Goal: Book appointment/travel/reservation

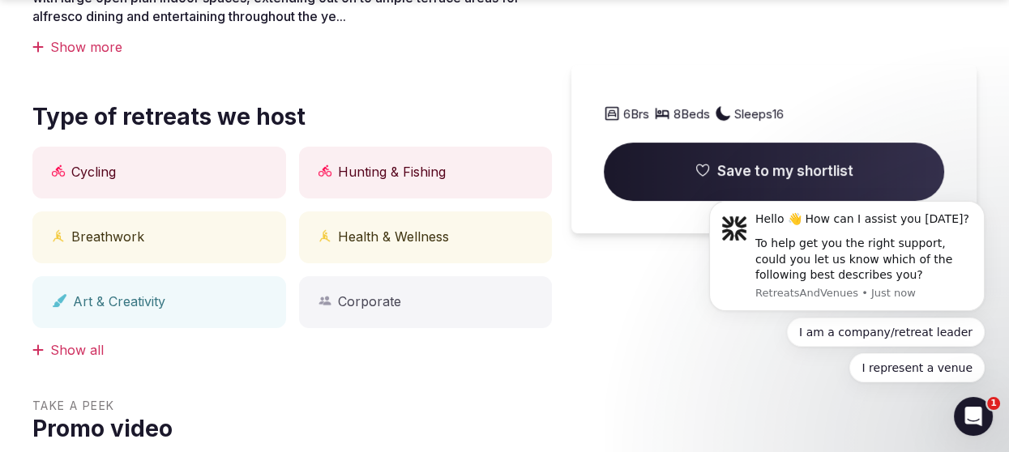
scroll to position [734, 0]
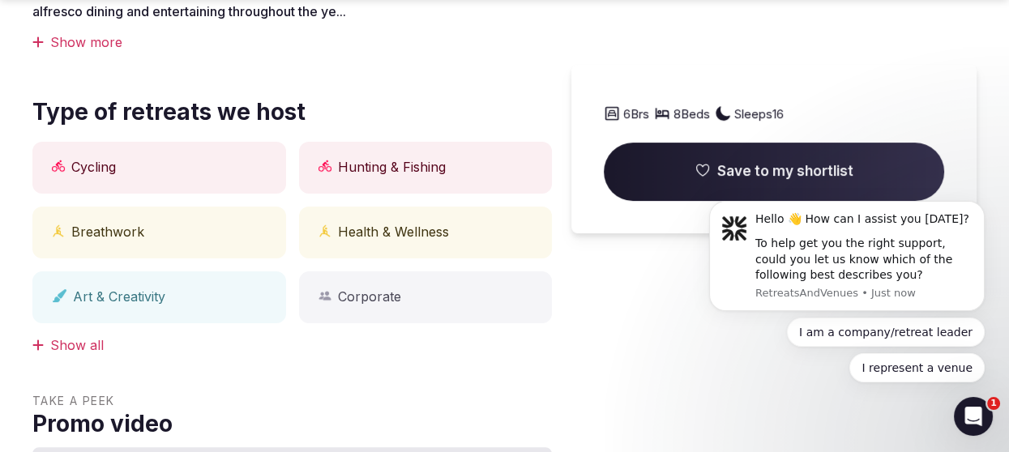
click at [63, 344] on div "Show all" at bounding box center [292, 345] width 520 height 18
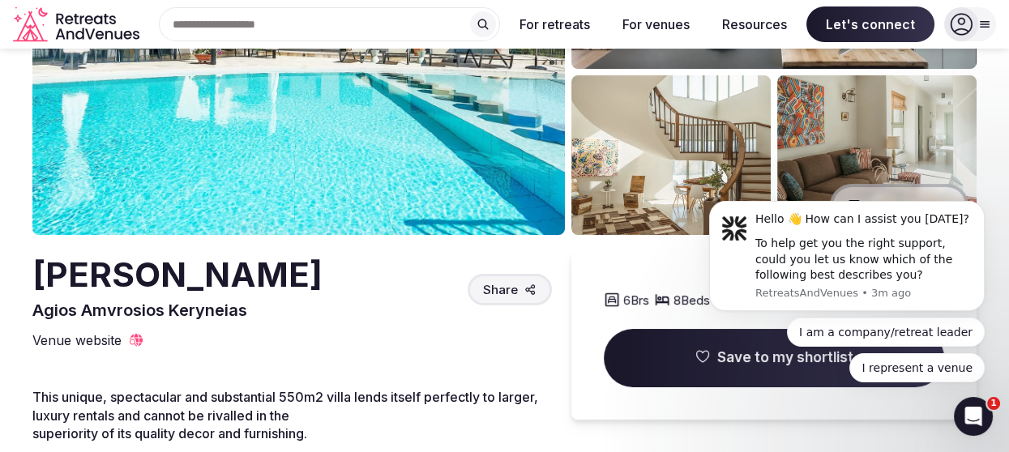
scroll to position [239, 0]
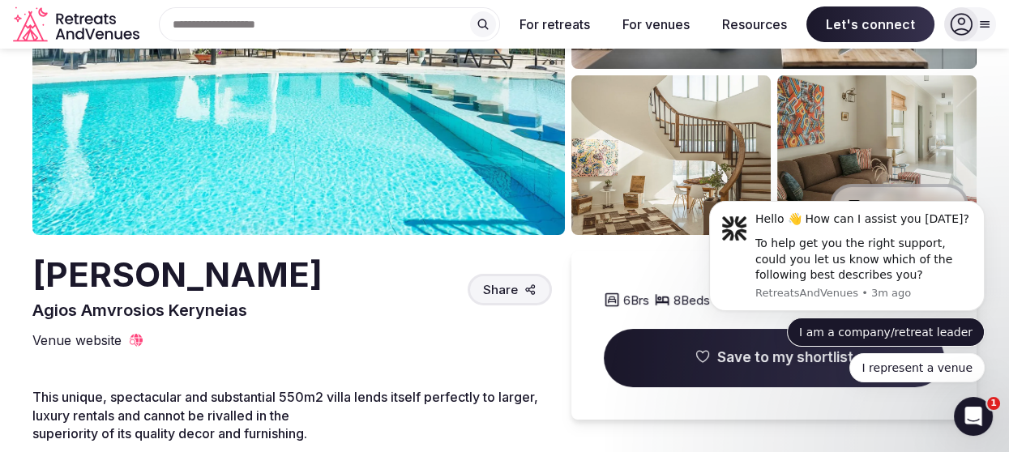
click at [856, 332] on button "I am a company/retreat leader" at bounding box center [886, 332] width 198 height 29
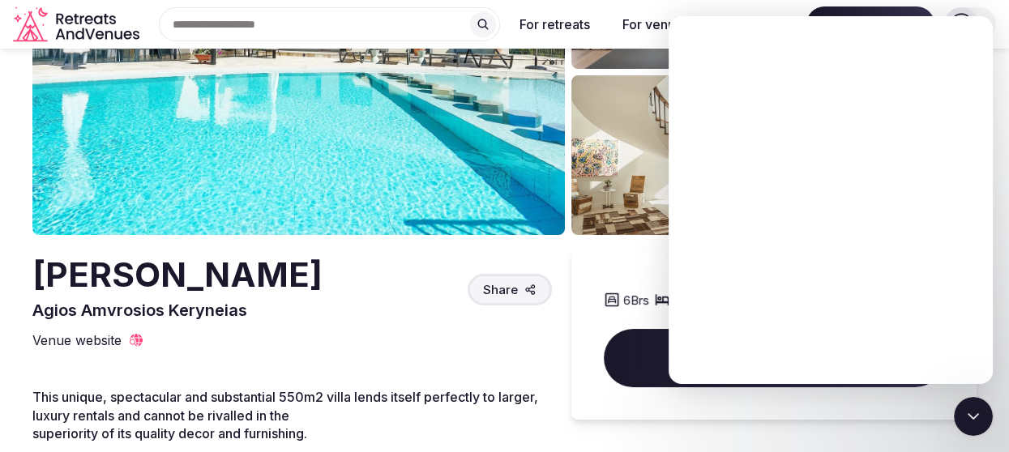
scroll to position [0, 0]
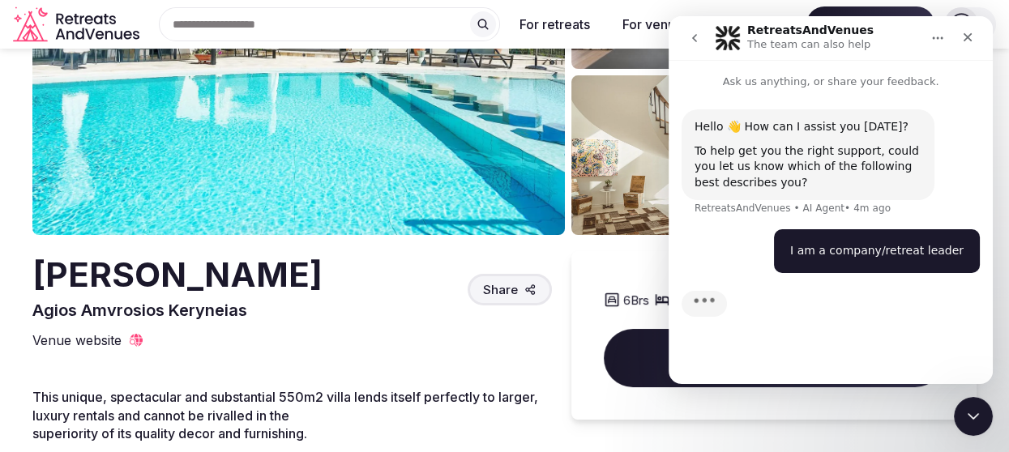
click at [780, 333] on div "Typing" at bounding box center [831, 314] width 298 height 62
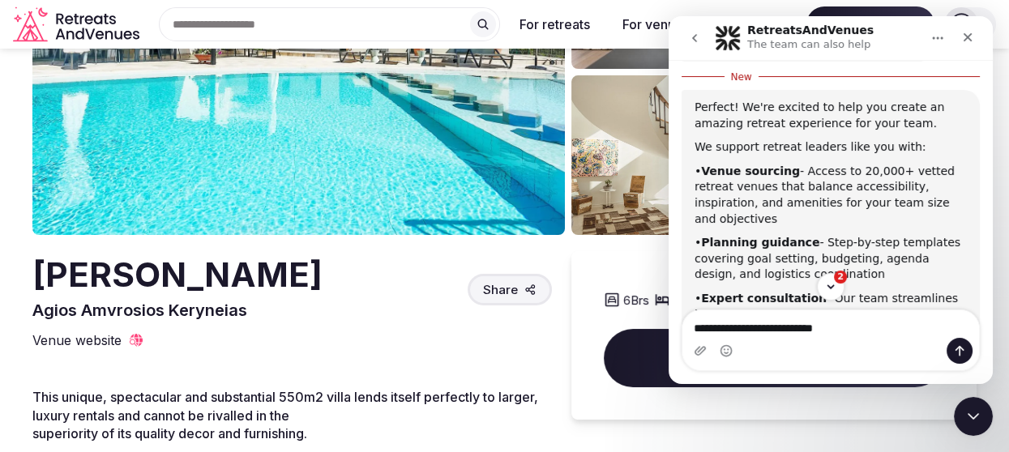
scroll to position [501, 0]
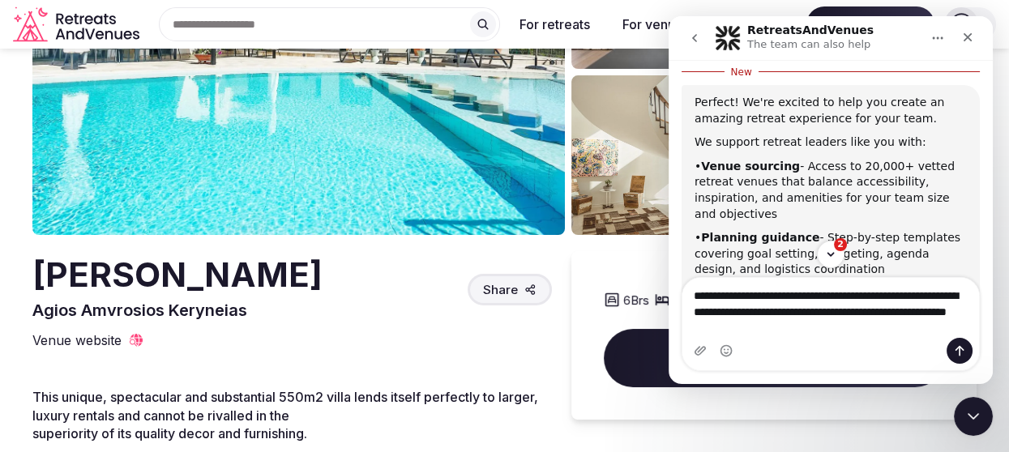
type textarea "**********"
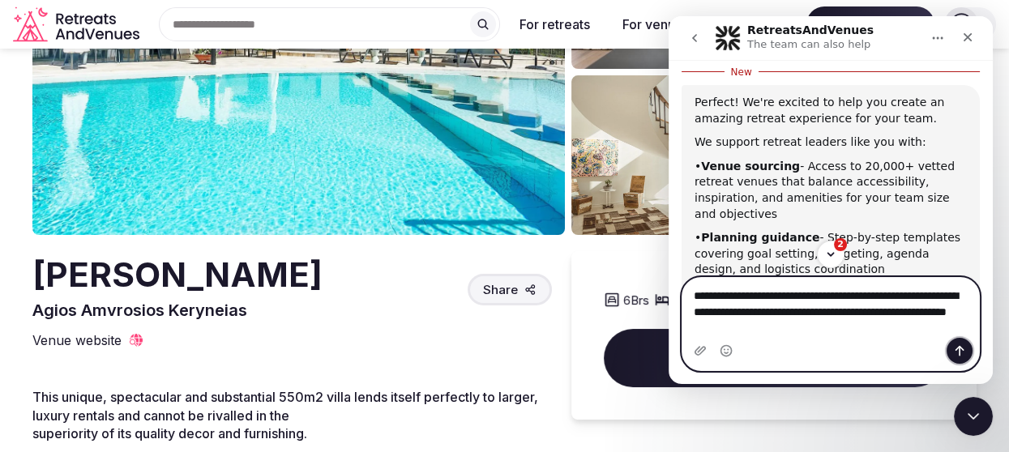
click at [960, 357] on button "Send a message…" at bounding box center [960, 351] width 26 height 26
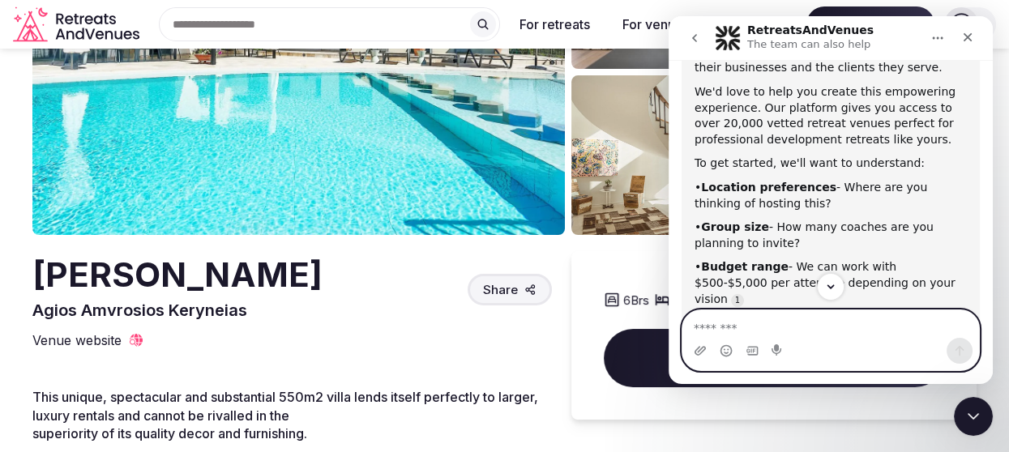
scroll to position [1170, 0]
click at [725, 329] on textarea "Message…" at bounding box center [830, 324] width 297 height 28
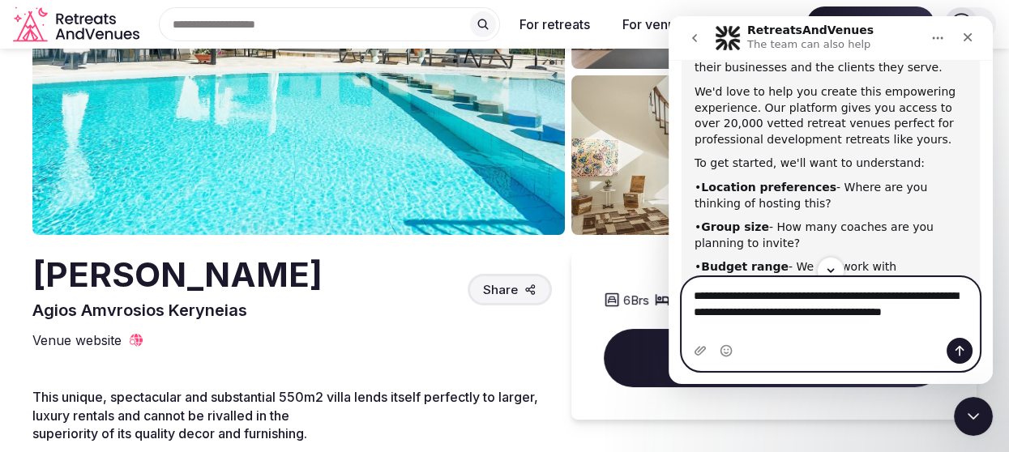
type textarea "**********"
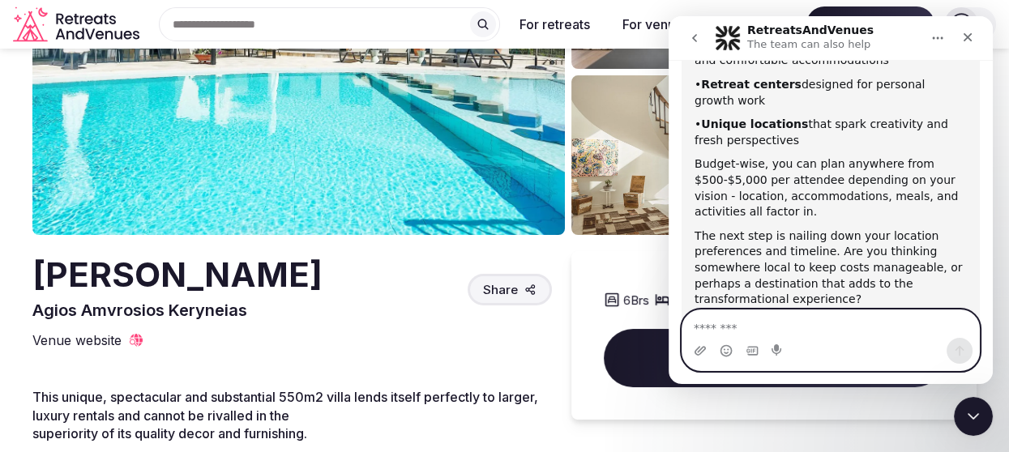
scroll to position [1992, 0]
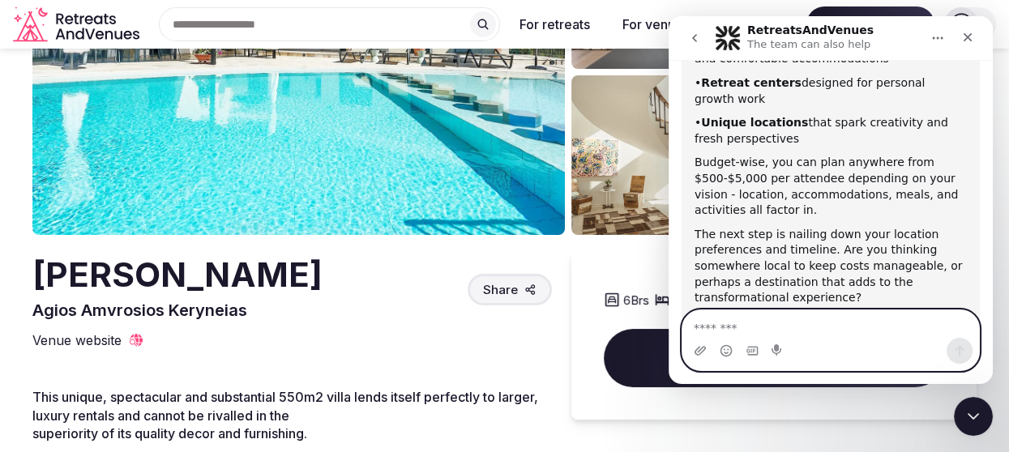
click at [791, 337] on textarea "Message…" at bounding box center [830, 324] width 297 height 28
type textarea "******"
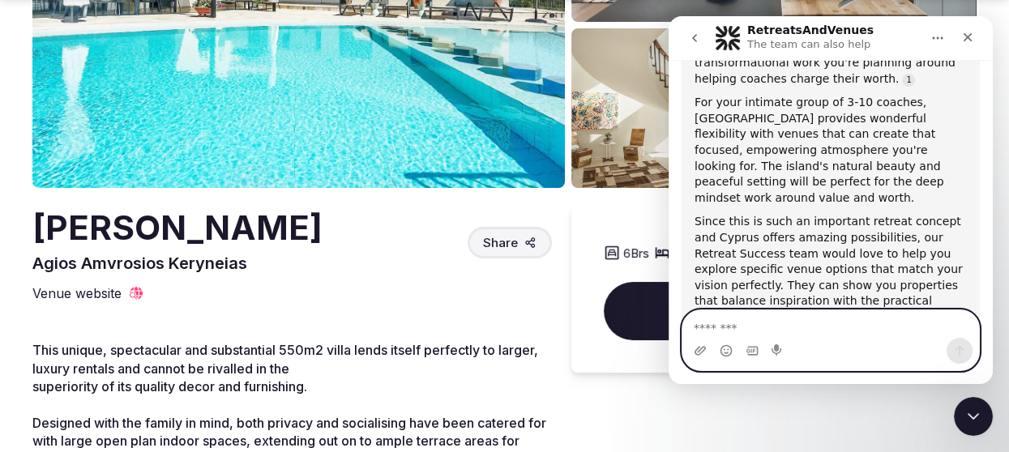
scroll to position [2459, 0]
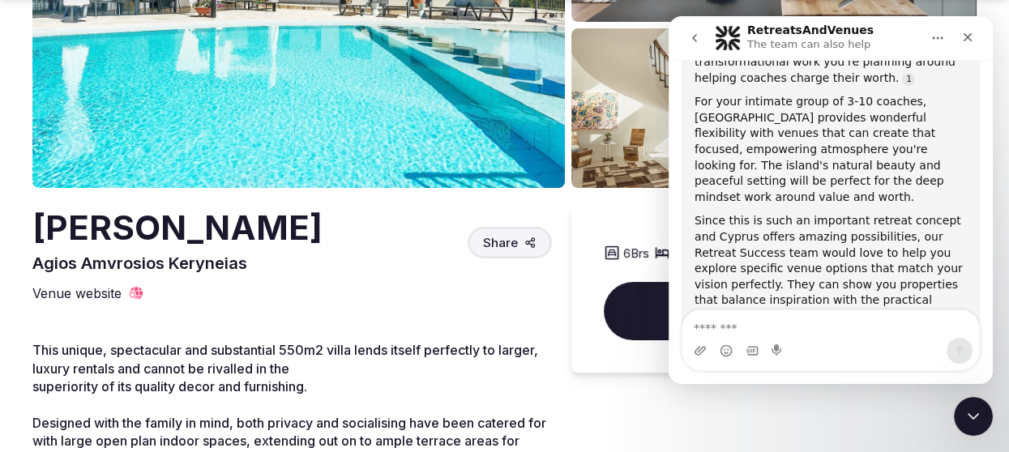
click at [837, 213] on div "Since this is such an important retreat concept and Cyprus offers amazing possi…" at bounding box center [831, 284] width 272 height 143
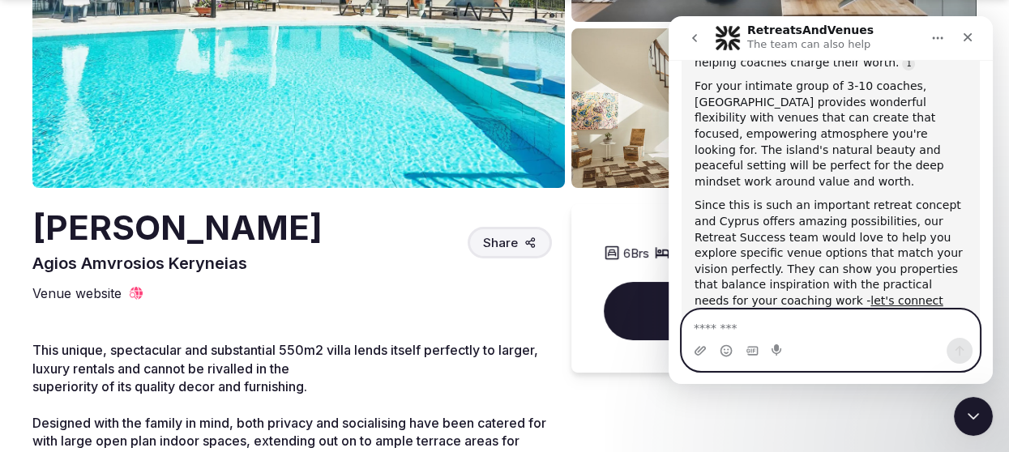
click at [825, 323] on textarea "Message…" at bounding box center [830, 324] width 297 height 28
type textarea "**********"
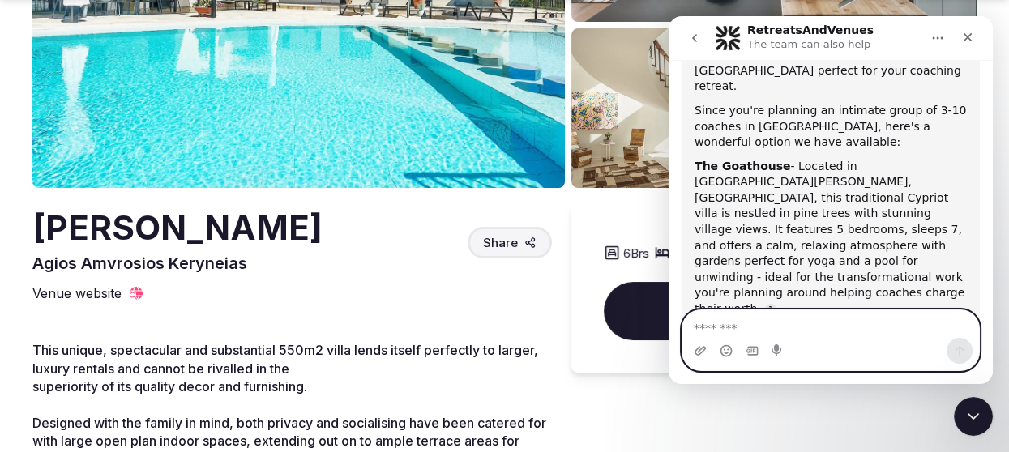
scroll to position [2943, 0]
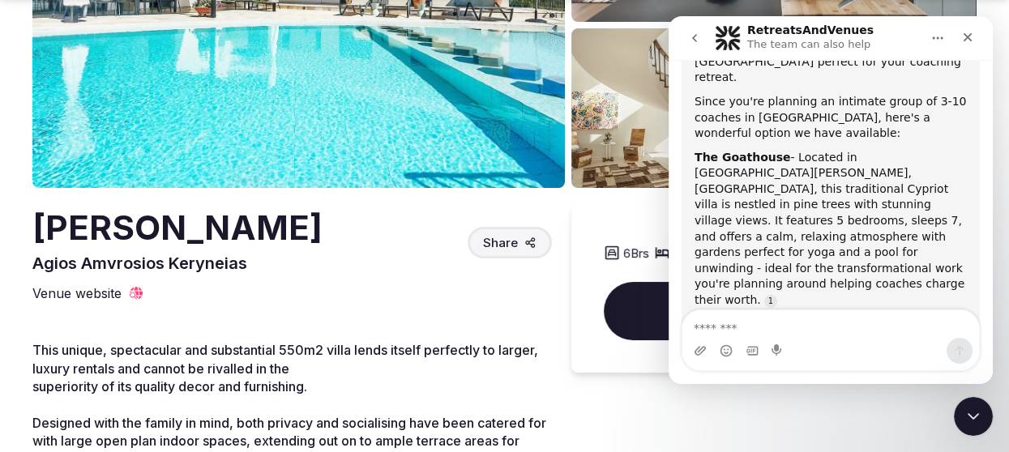
click at [853, 405] on link "let's connect you with them" at bounding box center [774, 411] width 158 height 13
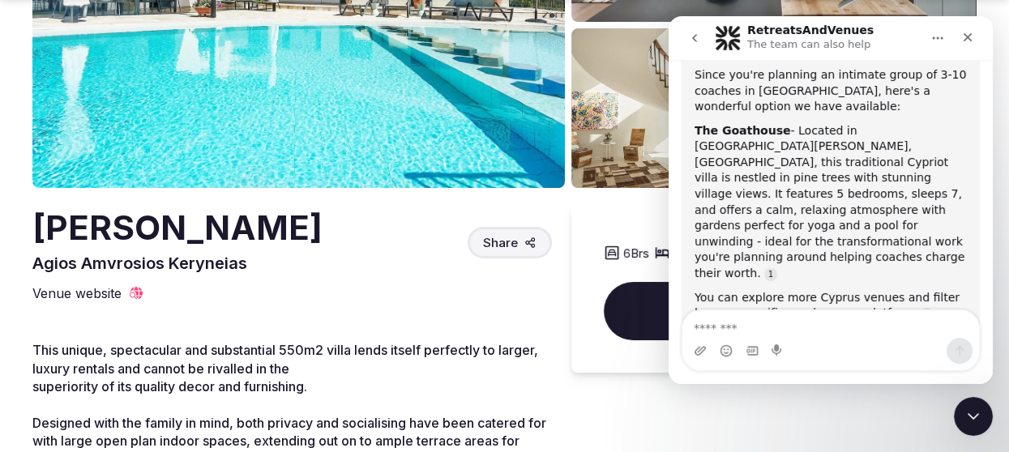
scroll to position [3032, 0]
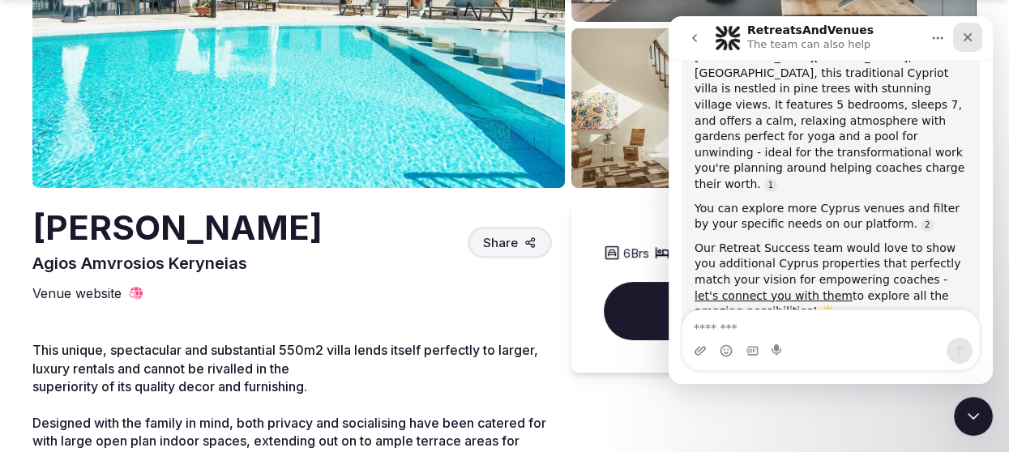
click at [969, 40] on icon "Close" at bounding box center [967, 37] width 13 height 13
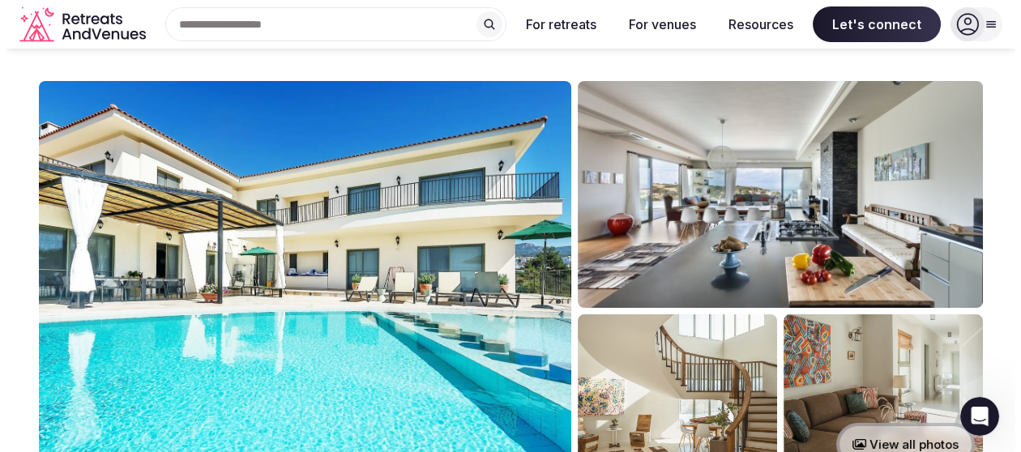
scroll to position [0, 0]
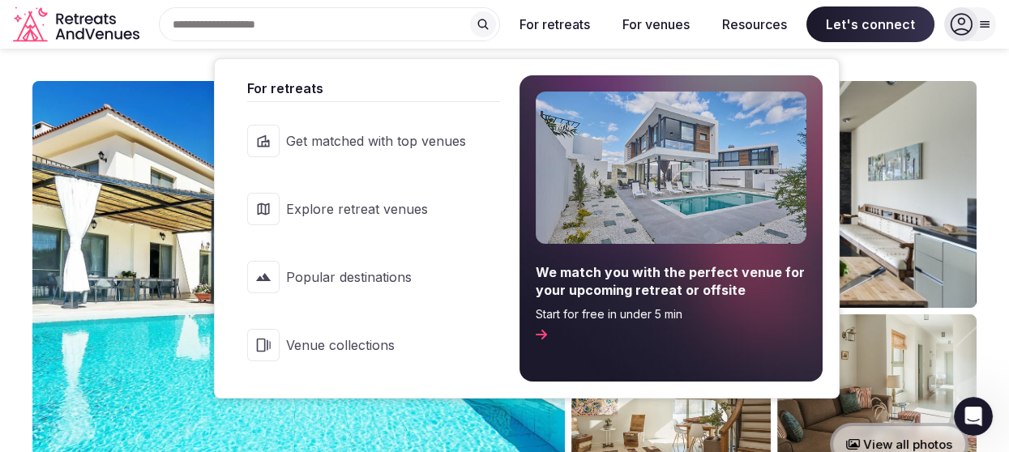
click at [571, 30] on button "For retreats" at bounding box center [555, 24] width 96 height 36
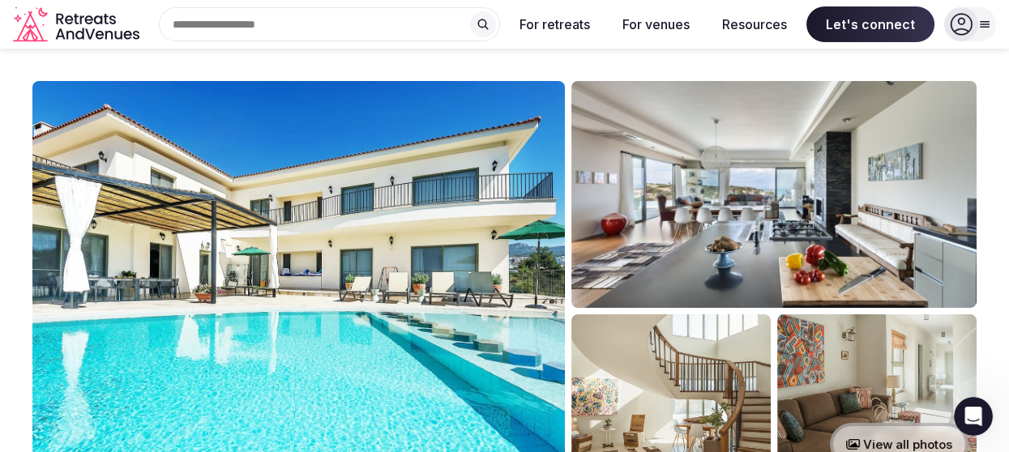
click at [571, 30] on button "For retreats" at bounding box center [555, 24] width 96 height 36
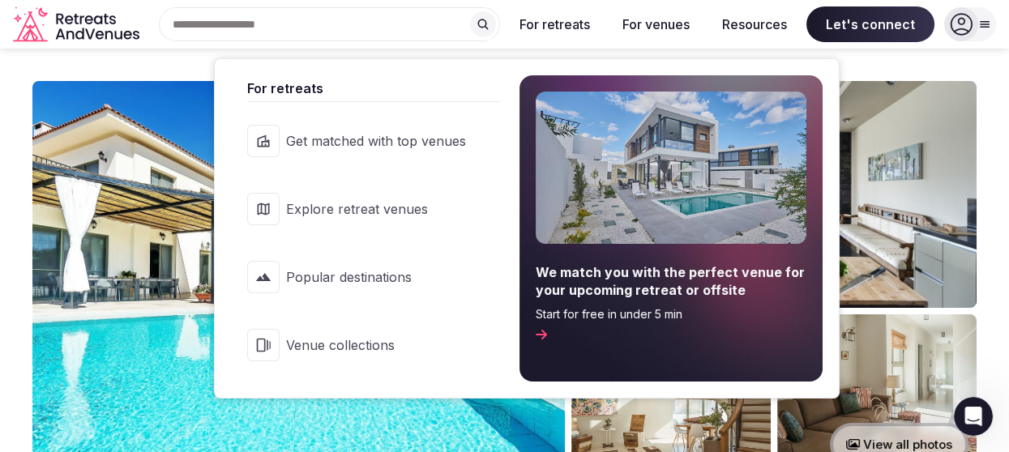
click at [415, 219] on link "Explore retreat venues" at bounding box center [365, 209] width 269 height 65
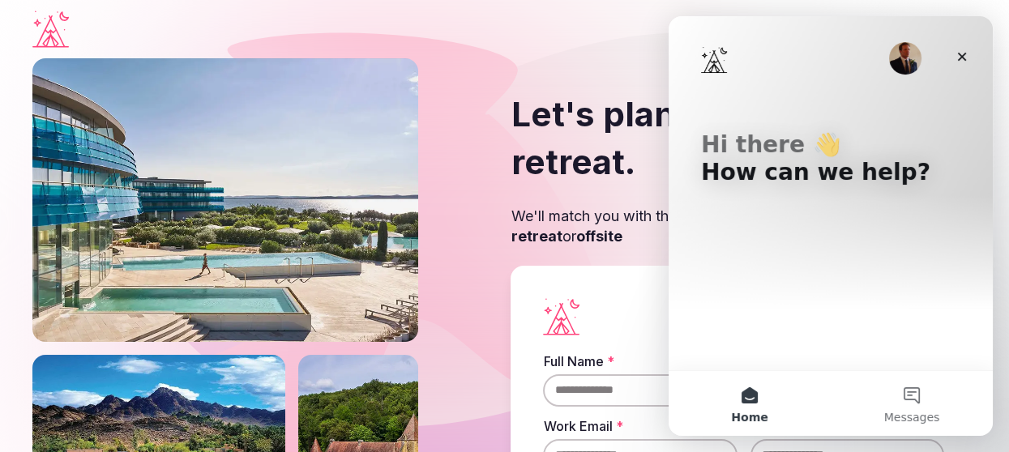
click at [788, 260] on div "Hi there 👋 How can we help?" at bounding box center [831, 162] width 292 height 292
click at [909, 395] on button "Messages" at bounding box center [912, 403] width 162 height 65
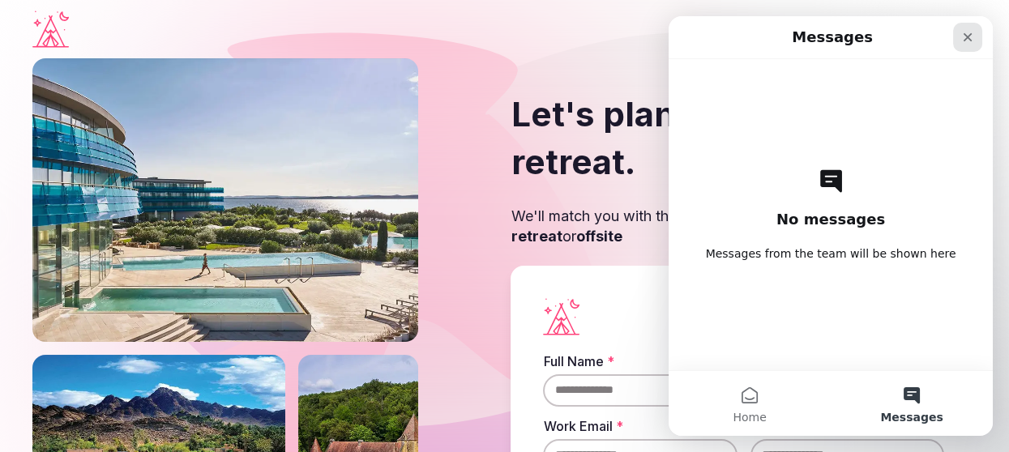
click at [963, 38] on icon "Close" at bounding box center [967, 37] width 13 height 13
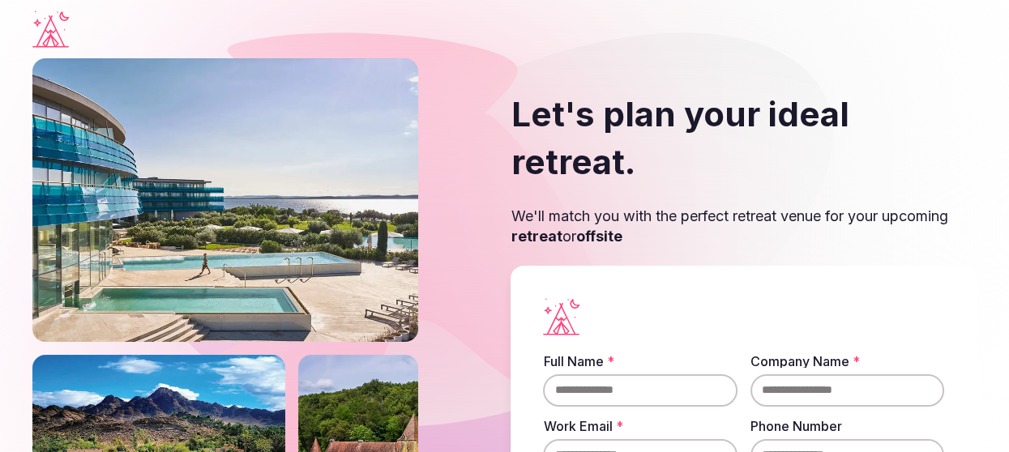
click at [799, 298] on div at bounding box center [743, 316] width 401 height 37
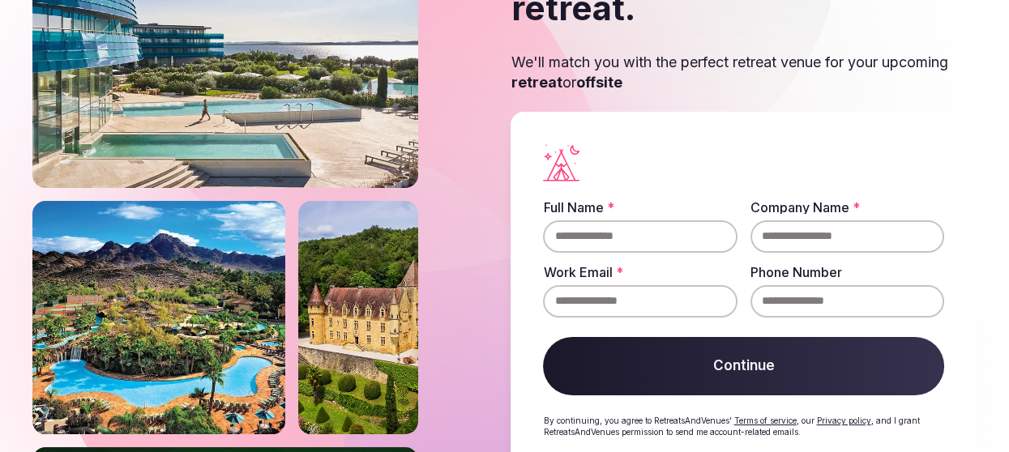
scroll to position [156, 0]
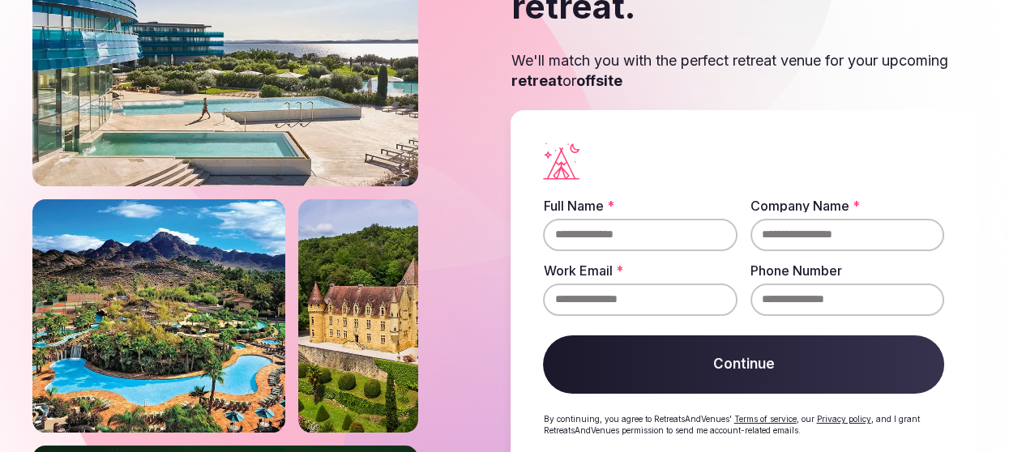
click at [654, 219] on input "Full Name *" at bounding box center [640, 235] width 194 height 32
type input "**********"
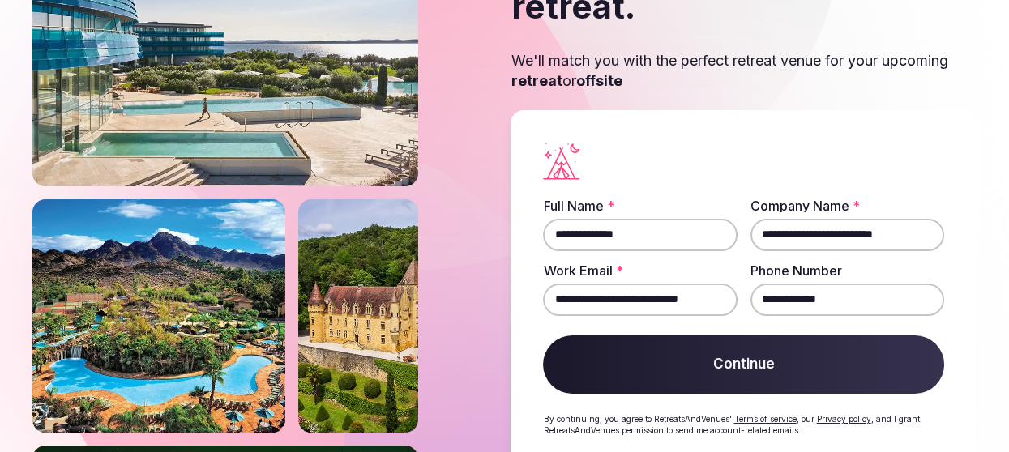
click at [925, 219] on input "**********" at bounding box center [848, 235] width 194 height 32
type input "*"
type input "**********"
click at [875, 336] on button "Continue" at bounding box center [743, 365] width 401 height 58
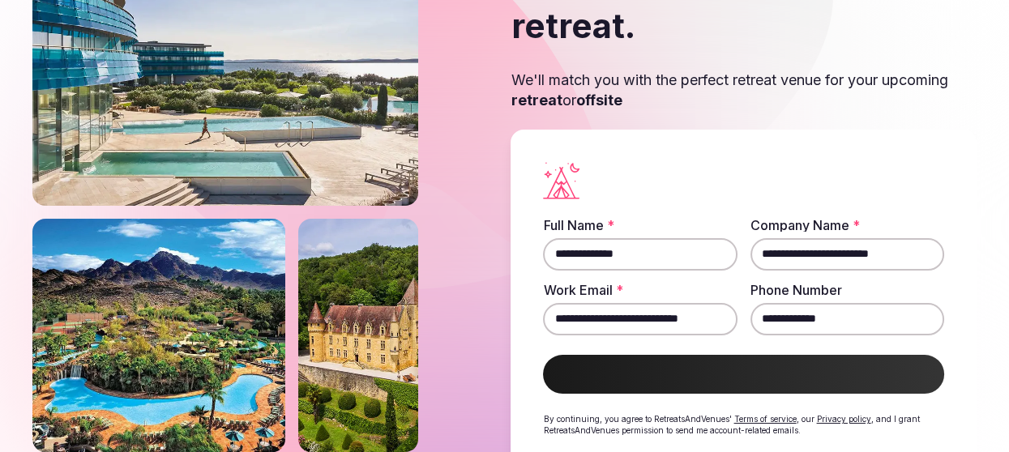
scroll to position [152, 0]
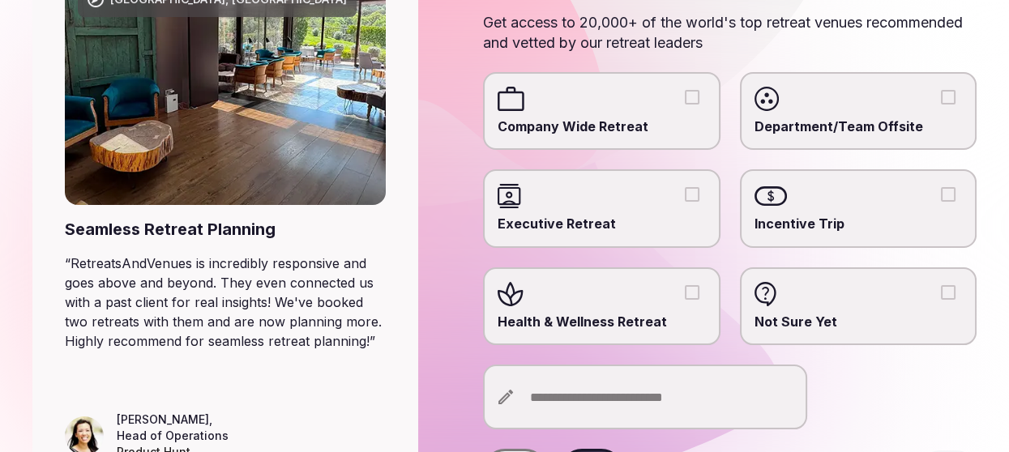
scroll to position [228, 0]
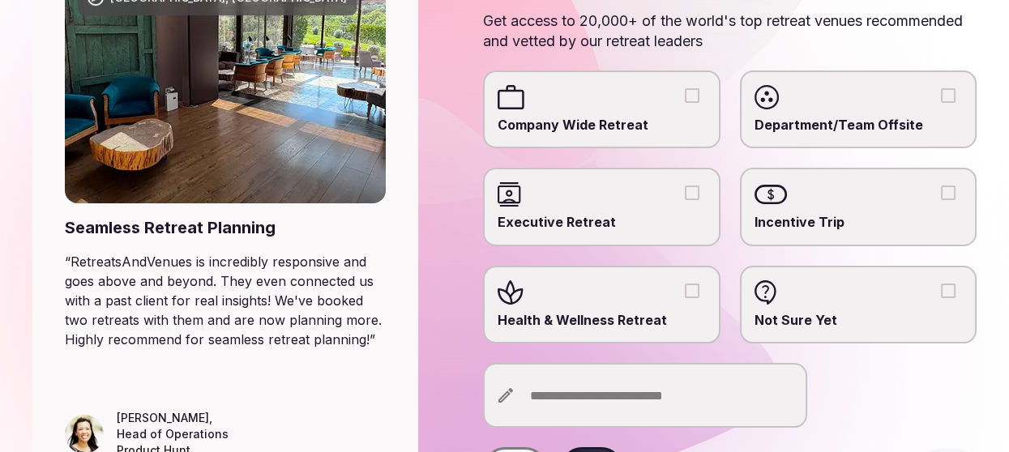
click at [948, 192] on button "Incentive Trip" at bounding box center [948, 193] width 15 height 15
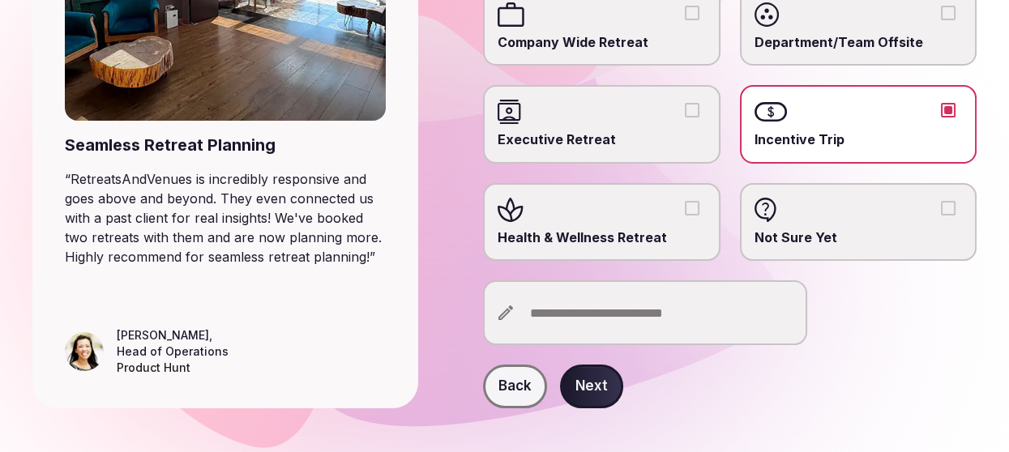
scroll to position [311, 0]
click at [686, 312] on input "text" at bounding box center [645, 312] width 324 height 65
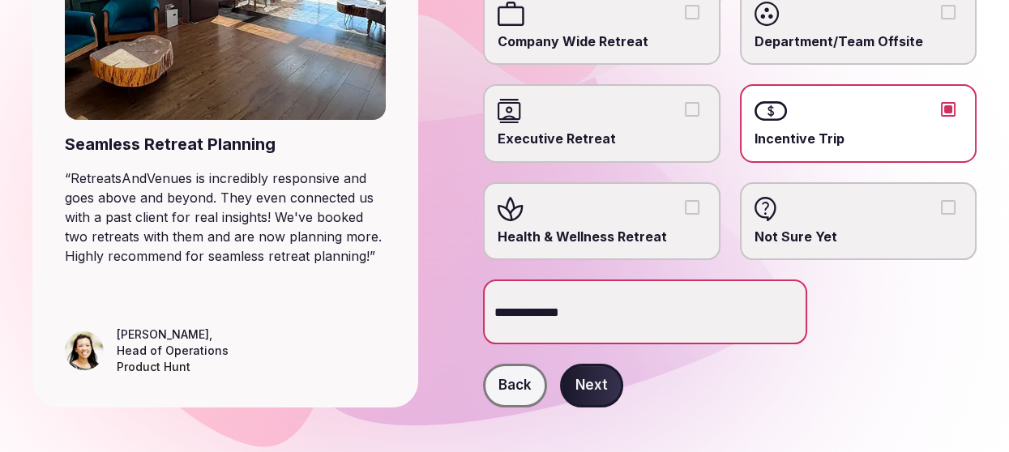
type input "**********"
click at [595, 389] on button "Next" at bounding box center [591, 386] width 63 height 44
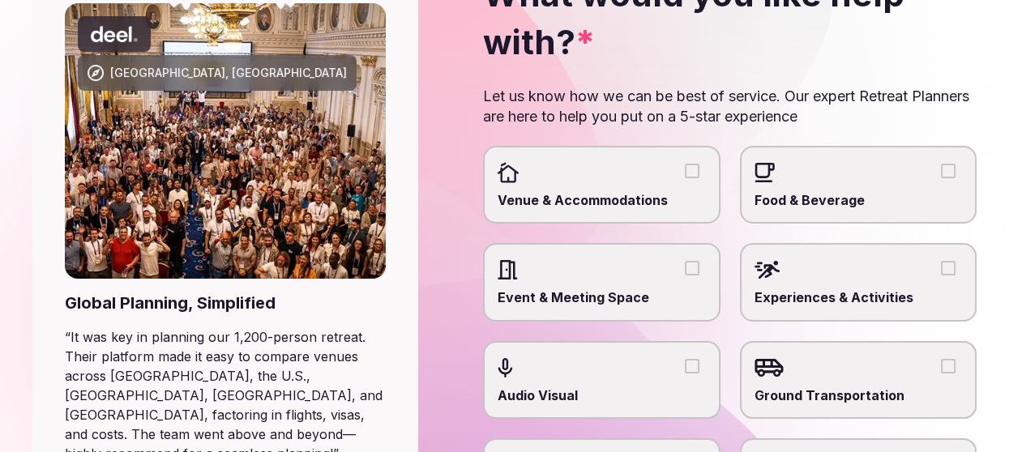
scroll to position [154, 0]
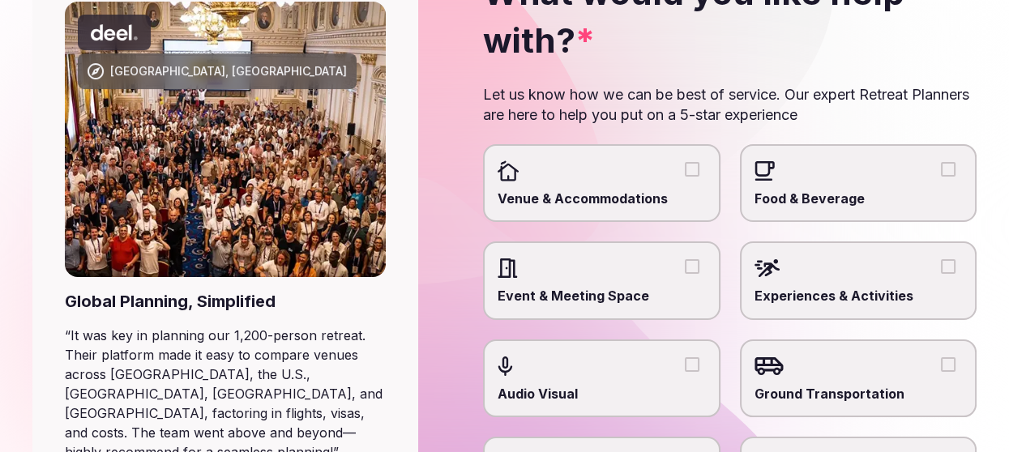
click at [588, 190] on span "Venue & Accommodations" at bounding box center [601, 199] width 207 height 18
click at [685, 177] on button "Venue & Accommodations" at bounding box center [692, 169] width 15 height 15
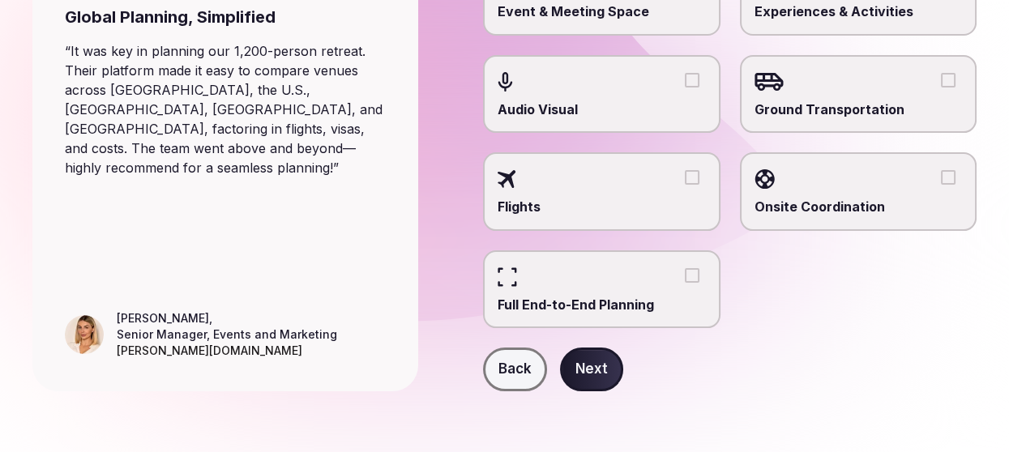
scroll to position [441, 0]
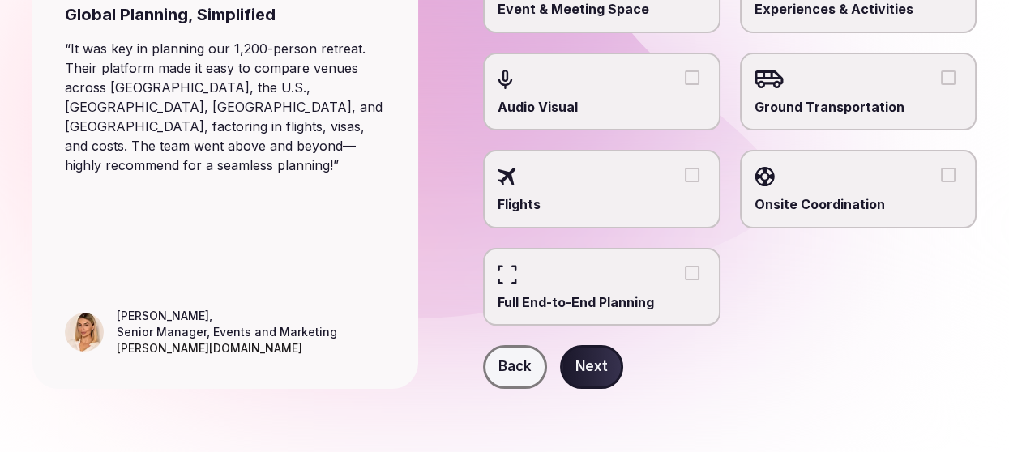
click at [597, 373] on button "Next" at bounding box center [591, 367] width 63 height 44
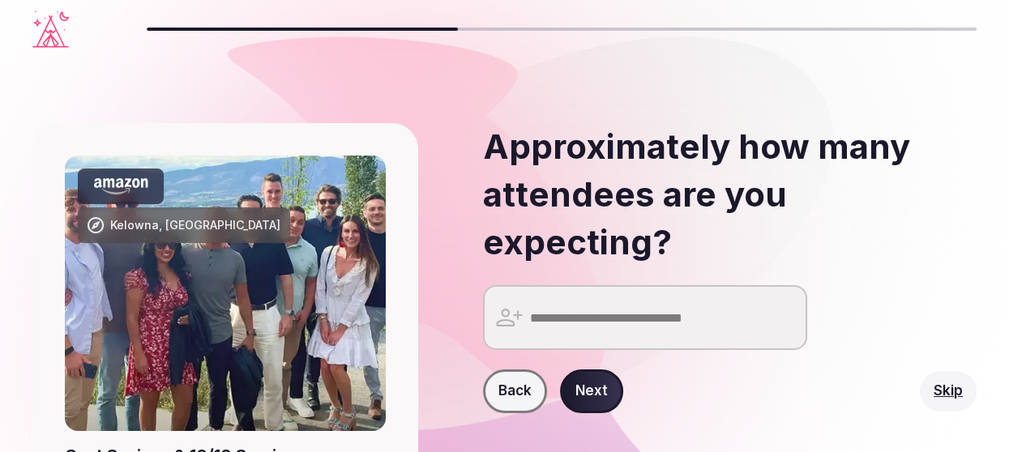
click at [559, 287] on input "number" at bounding box center [645, 317] width 324 height 65
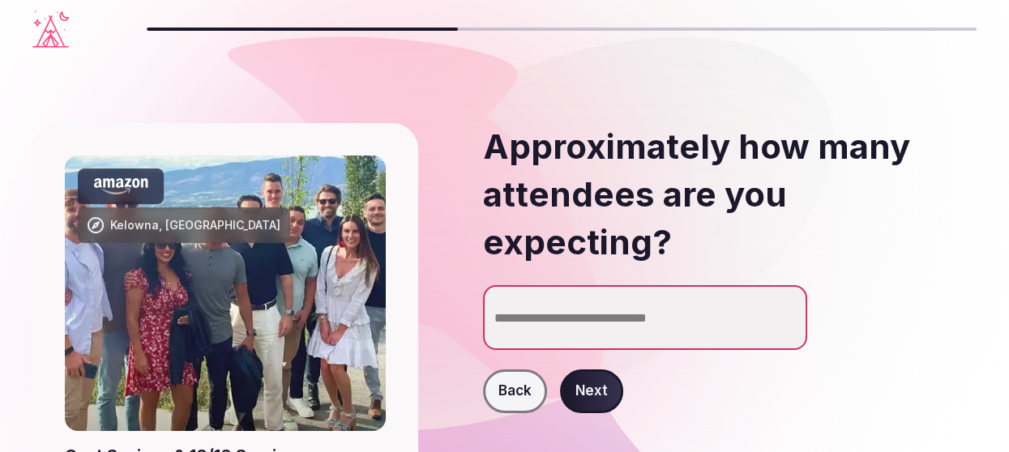
type input "**"
click at [588, 370] on button "Next" at bounding box center [591, 392] width 63 height 44
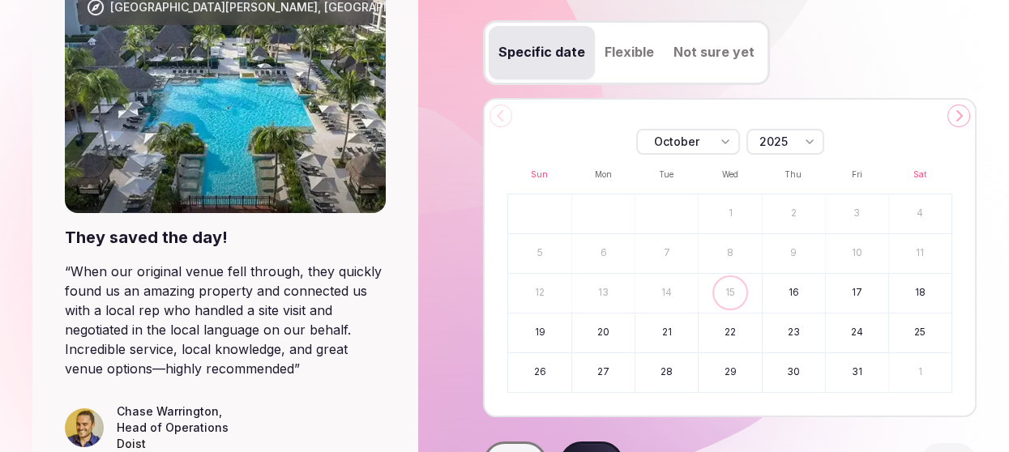
scroll to position [225, 0]
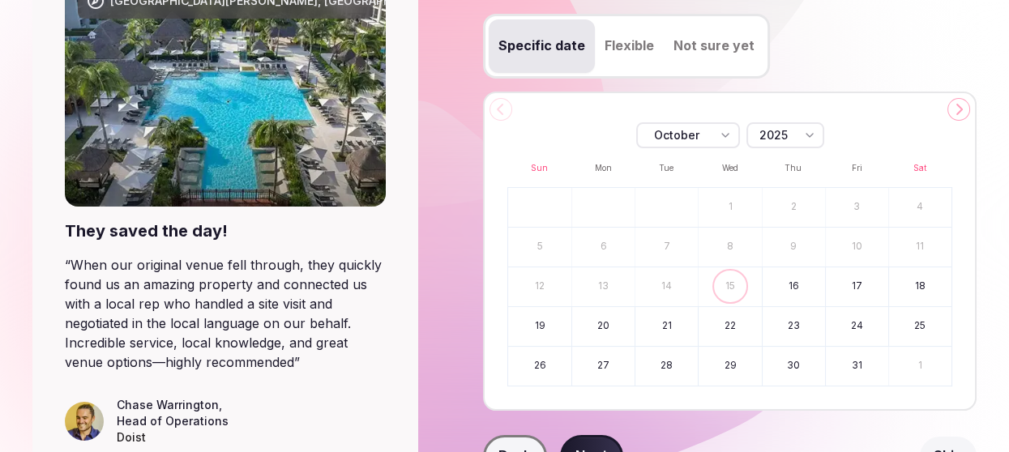
click at [956, 107] on icon at bounding box center [958, 109] width 13 height 13
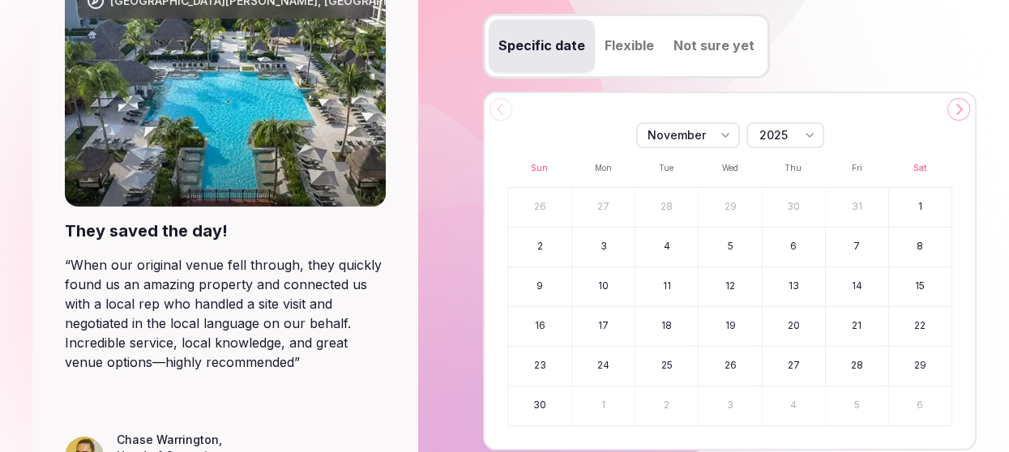
click at [956, 107] on icon at bounding box center [958, 109] width 13 height 13
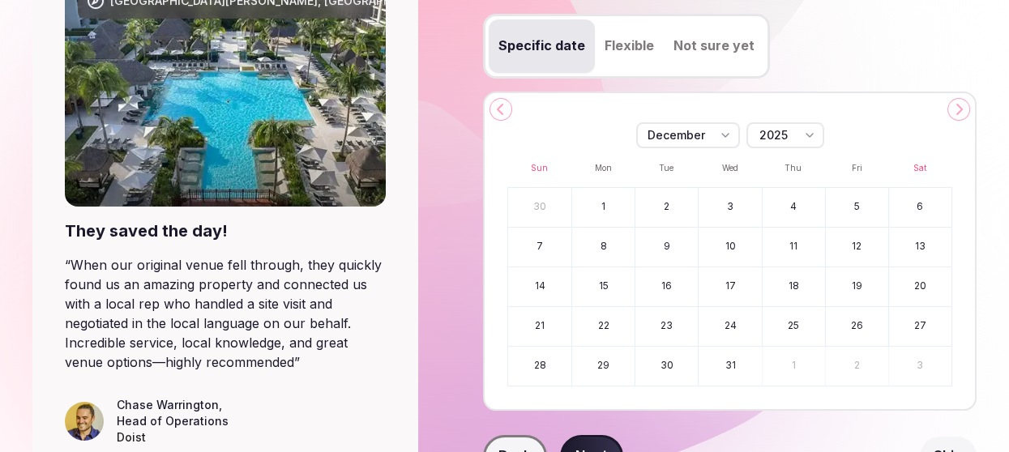
click at [730, 329] on button "24" at bounding box center [730, 326] width 62 height 39
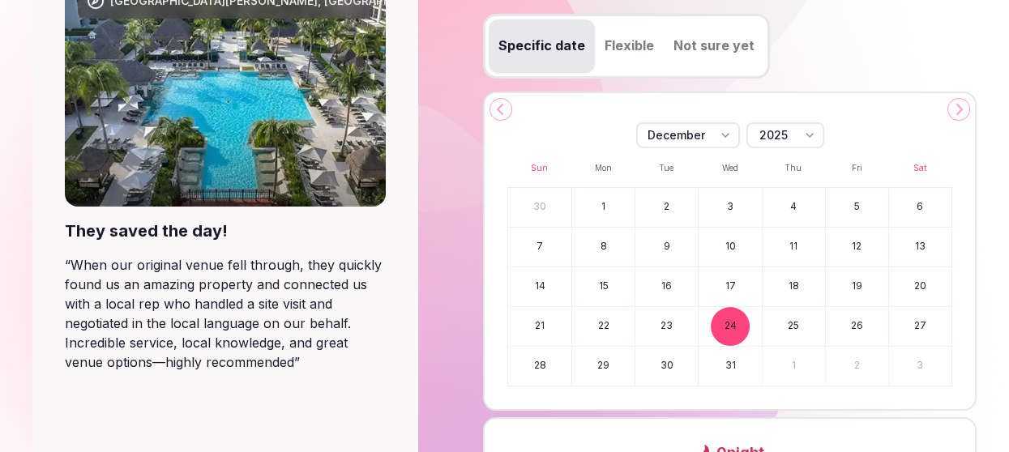
click at [595, 368] on button "29" at bounding box center [603, 366] width 62 height 39
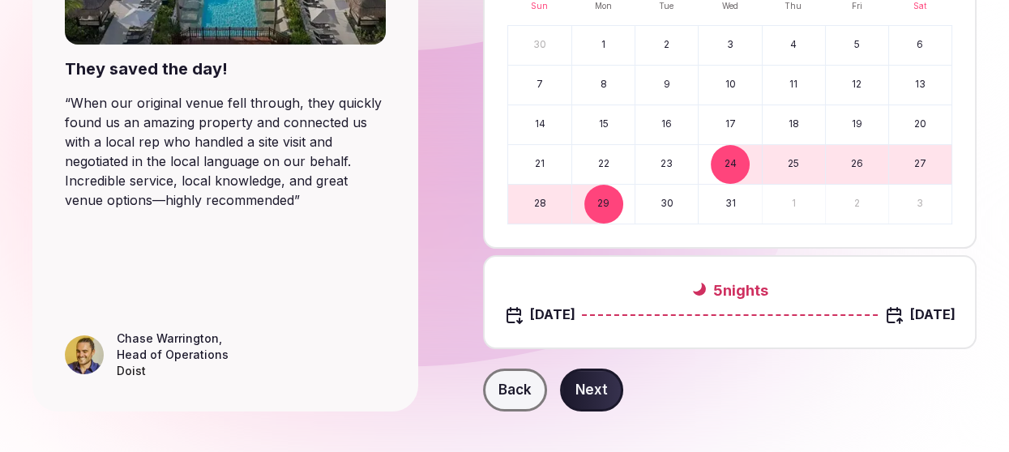
scroll to position [409, 0]
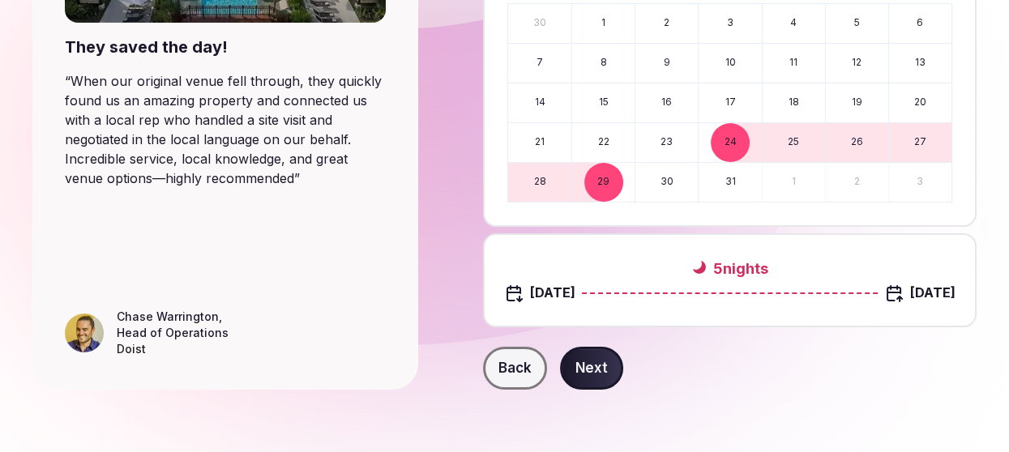
click at [597, 375] on button "Next" at bounding box center [591, 369] width 63 height 44
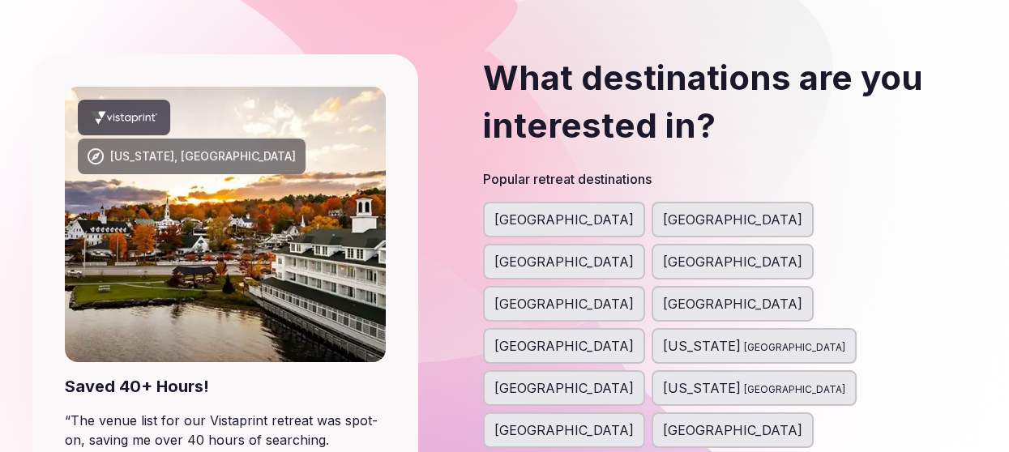
scroll to position [71, 0]
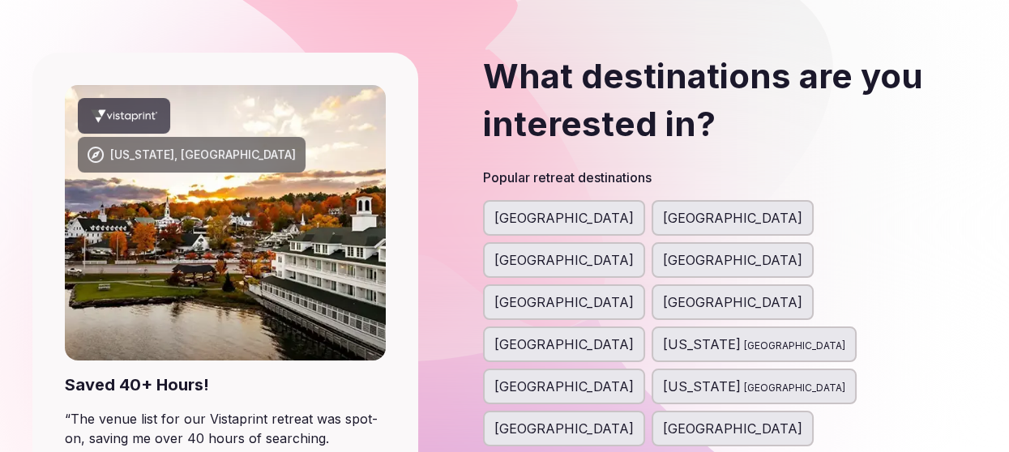
type input "******"
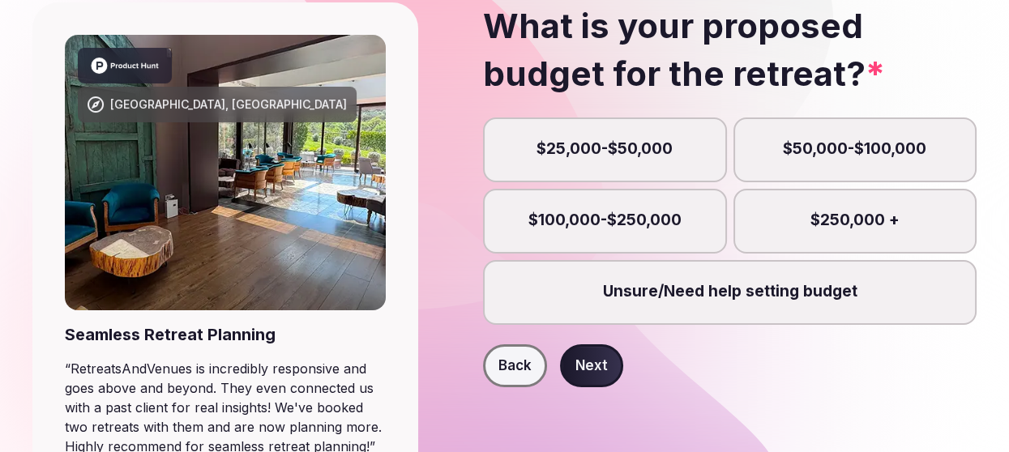
scroll to position [119, 0]
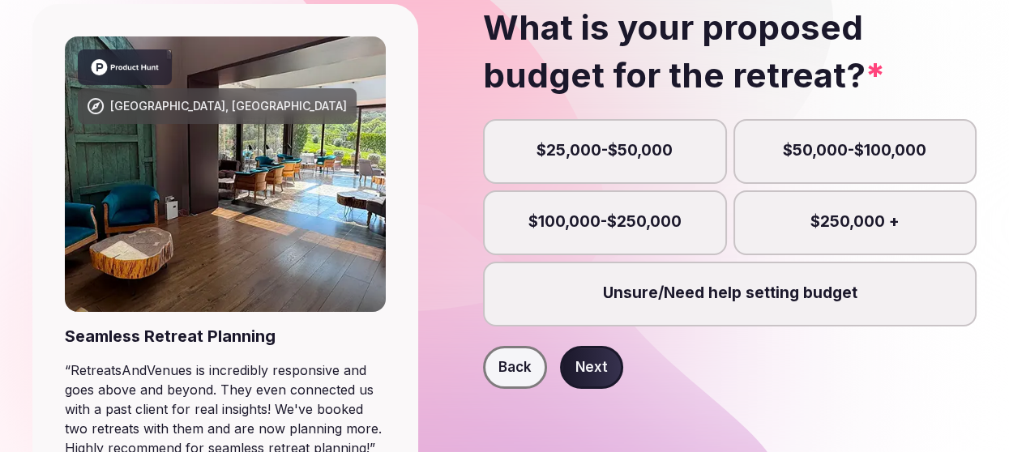
click at [592, 362] on button "Next" at bounding box center [591, 368] width 63 height 44
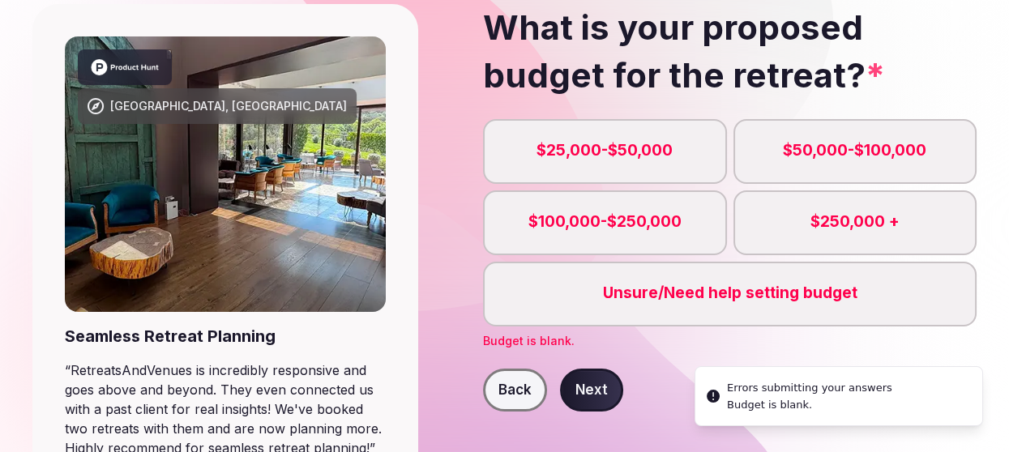
click at [648, 313] on label "Unsure/Need help setting budget" at bounding box center [730, 294] width 494 height 65
click at [729, 310] on button "Unsure/Need help setting budget" at bounding box center [737, 302] width 16 height 16
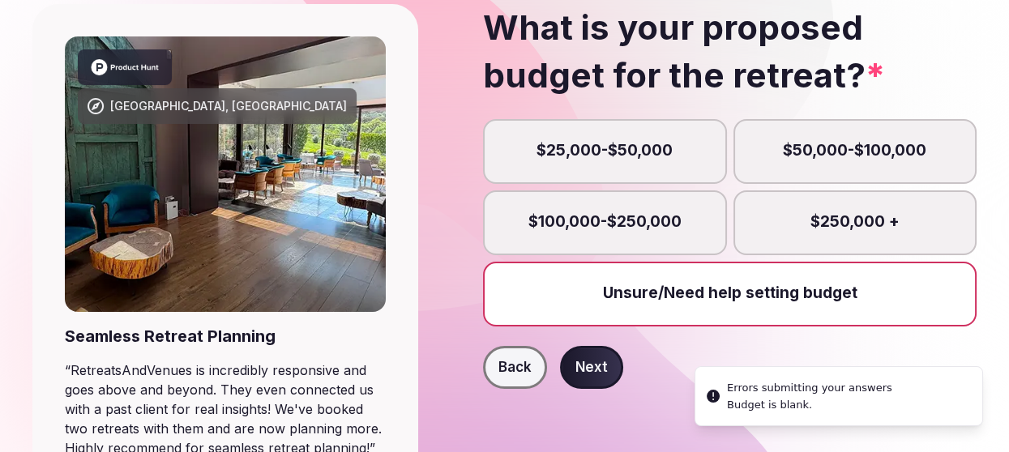
scroll to position [7, 0]
click at [590, 369] on button "Next" at bounding box center [591, 368] width 63 height 44
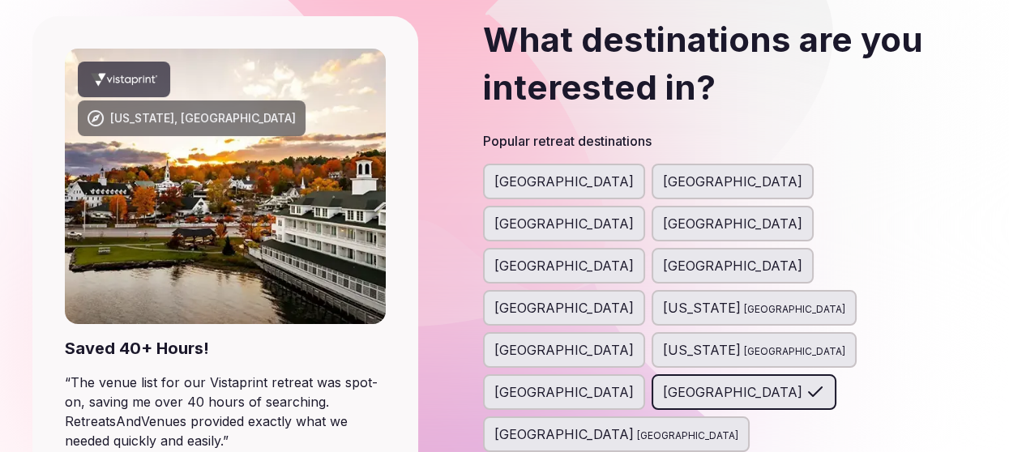
scroll to position [108, 0]
type input "**********"
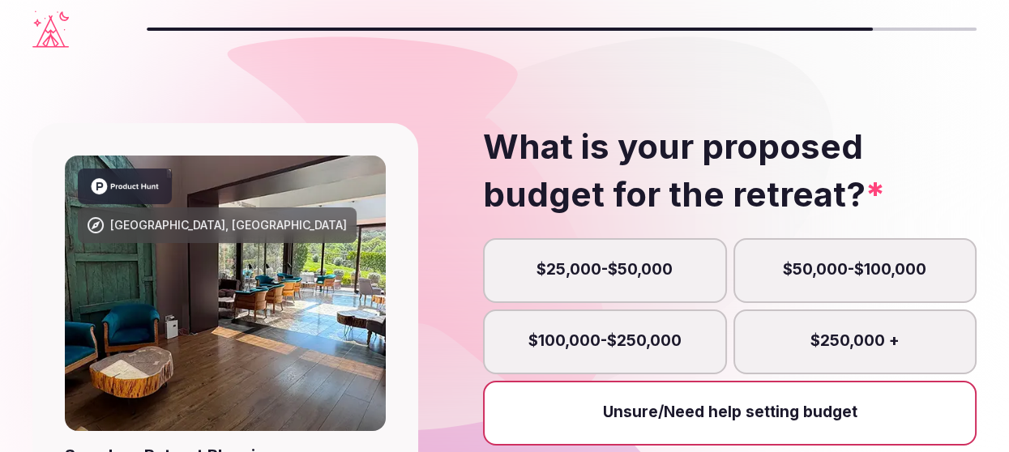
click at [645, 421] on label "Unsure/Need help setting budget" at bounding box center [730, 413] width 494 height 65
click at [729, 421] on button "Unsure/Need help setting budget" at bounding box center [737, 421] width 16 height 16
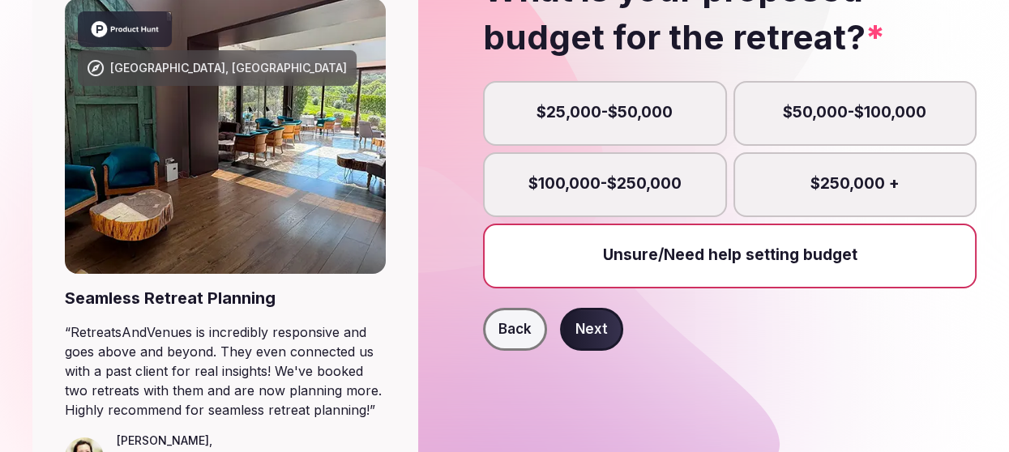
scroll to position [181, 0]
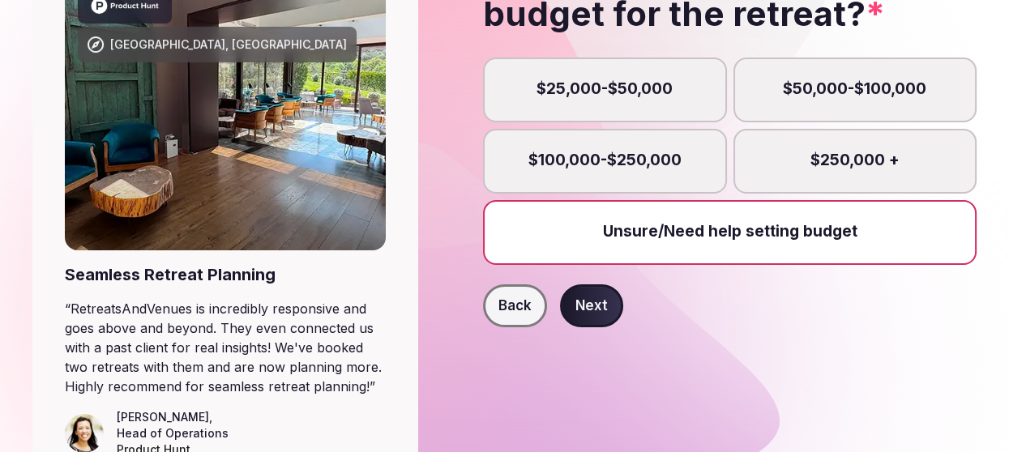
click at [594, 321] on button "Next" at bounding box center [591, 306] width 63 height 44
